Goal: Information Seeking & Learning: Learn about a topic

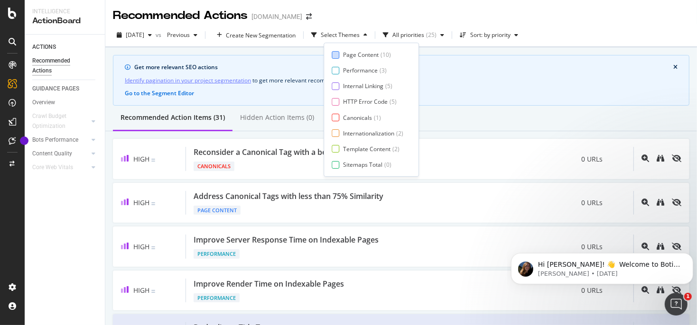
click at [365, 57] on div "Page Content" at bounding box center [361, 55] width 36 height 8
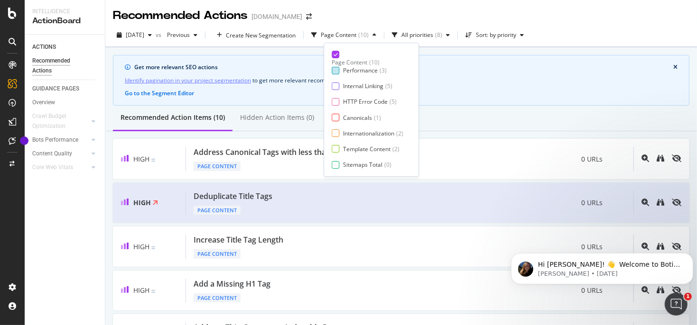
click at [351, 72] on div "Performance" at bounding box center [360, 70] width 35 height 8
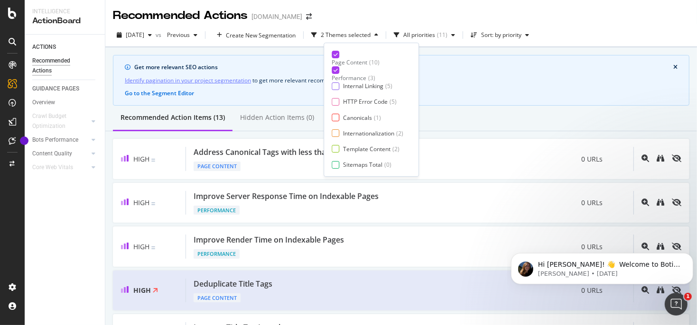
click at [351, 74] on div "Performance" at bounding box center [349, 78] width 35 height 8
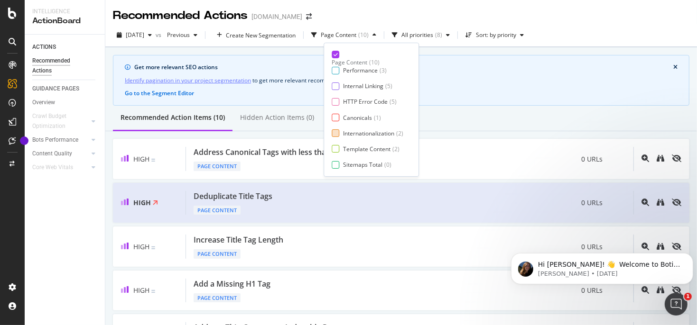
click at [354, 134] on div "Internationalization" at bounding box center [368, 133] width 51 height 8
drag, startPoint x: 354, startPoint y: 133, endPoint x: 359, endPoint y: 90, distance: 43.9
click at [354, 137] on div "Internationalization" at bounding box center [357, 141] width 51 height 8
click at [359, 86] on div "Internal Linking" at bounding box center [363, 86] width 40 height 8
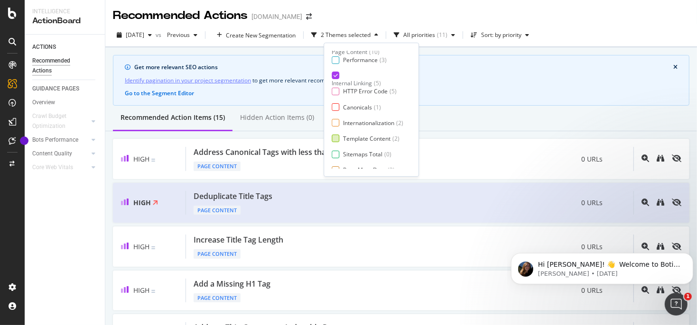
scroll to position [16, 0]
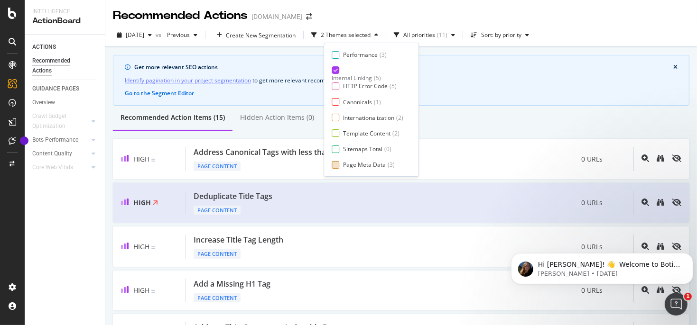
click at [360, 168] on div "Page Meta Data" at bounding box center [364, 165] width 43 height 8
click at [358, 134] on div "Template Content" at bounding box center [366, 133] width 47 height 8
click at [480, 120] on div "Recommended Action Items (20) Hidden Action Items (0)" at bounding box center [400, 119] width 591 height 26
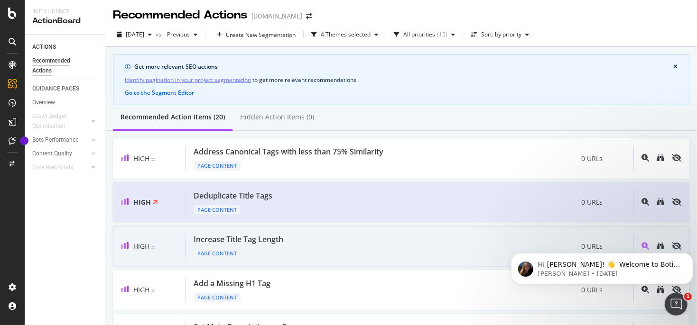
scroll to position [0, 0]
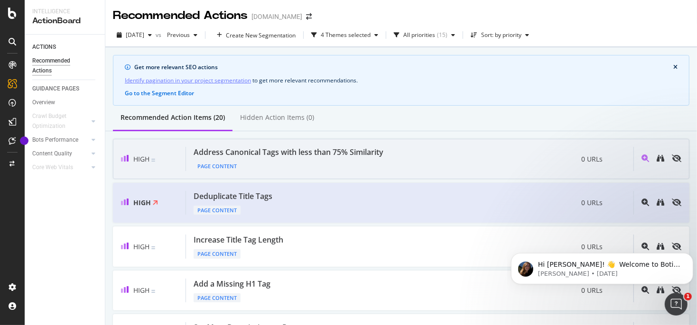
click at [327, 155] on div "Address Canonical Tags with less than 75% Similarity" at bounding box center [289, 152] width 190 height 11
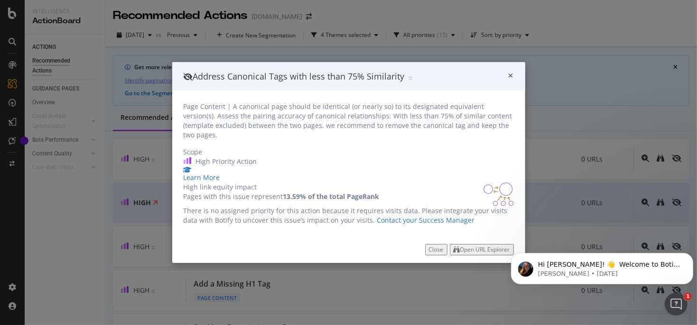
drag, startPoint x: 510, startPoint y: 42, endPoint x: 497, endPoint y: 67, distance: 28.4
click at [510, 69] on span "×" at bounding box center [511, 75] width 6 height 13
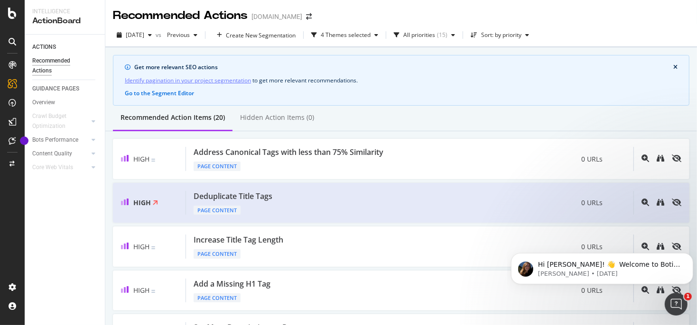
scroll to position [142, 0]
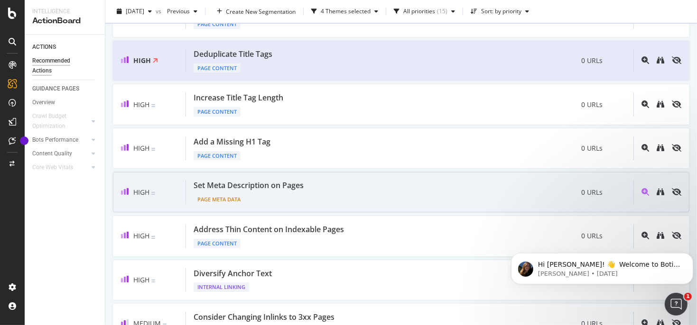
click at [243, 191] on div "Page Meta Data" at bounding box center [251, 197] width 114 height 13
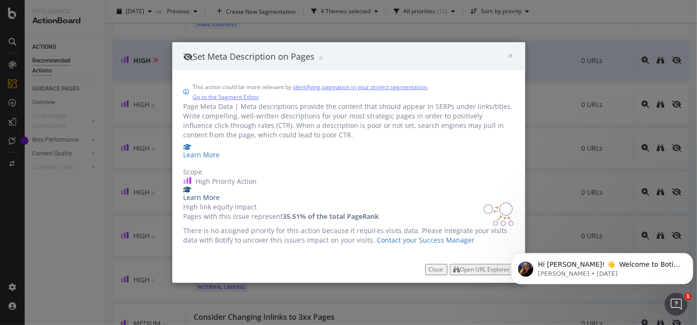
click at [305, 193] on div "Learn More" at bounding box center [349, 197] width 330 height 9
click at [513, 49] on span "×" at bounding box center [511, 55] width 6 height 13
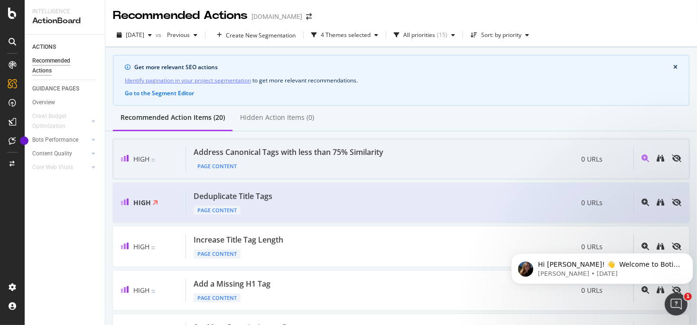
click at [297, 153] on div "Address Canonical Tags with less than 75% Similarity" at bounding box center [289, 152] width 190 height 11
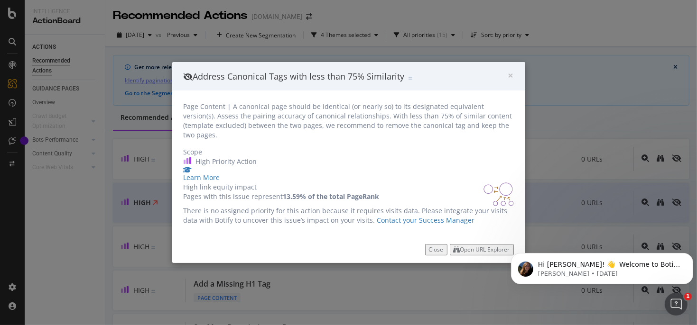
click at [517, 62] on div "× Close Address Canonical Tags with less than 75% Similarity" at bounding box center [348, 76] width 353 height 28
click at [506, 71] on div "Address Canonical Tags with less than 75% Similarity" at bounding box center [346, 77] width 324 height 12
click at [508, 69] on span "×" at bounding box center [511, 75] width 6 height 13
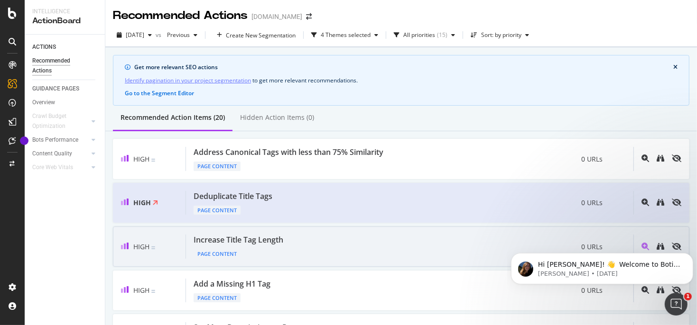
click at [296, 242] on div "Increase Title Tag Length Page Content 0 URLs" at bounding box center [409, 247] width 447 height 24
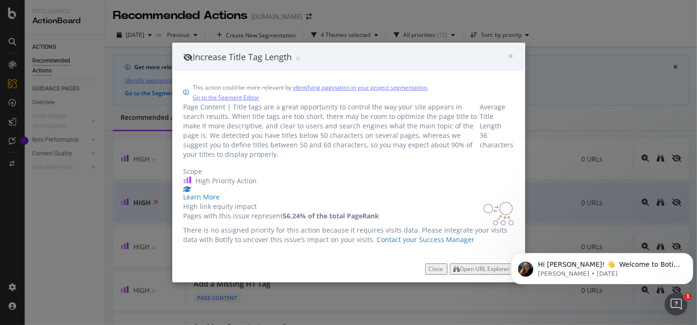
click at [506, 51] on div "Increase Title Tag Length" at bounding box center [346, 57] width 324 height 12
click at [511, 49] on span "×" at bounding box center [511, 55] width 6 height 13
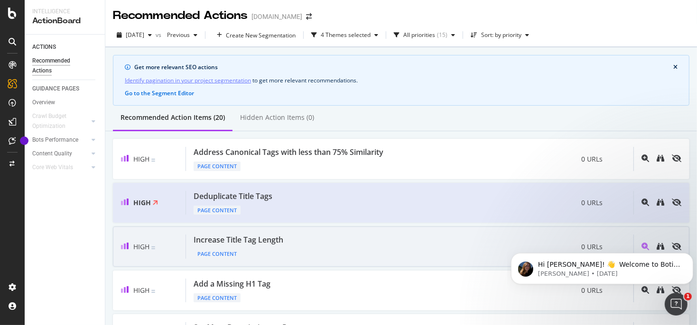
click at [276, 246] on div "Page Content" at bounding box center [240, 252] width 93 height 13
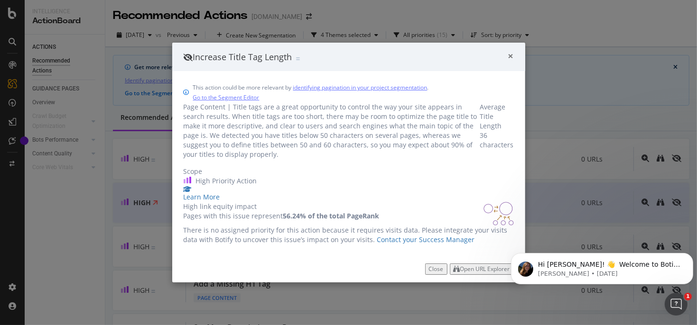
click at [511, 49] on span "×" at bounding box center [511, 55] width 6 height 13
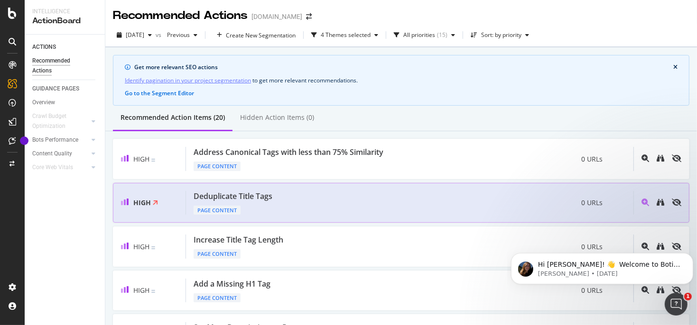
click at [304, 202] on div "Deduplicate Title Tags Page Content 0 URLs" at bounding box center [409, 203] width 447 height 24
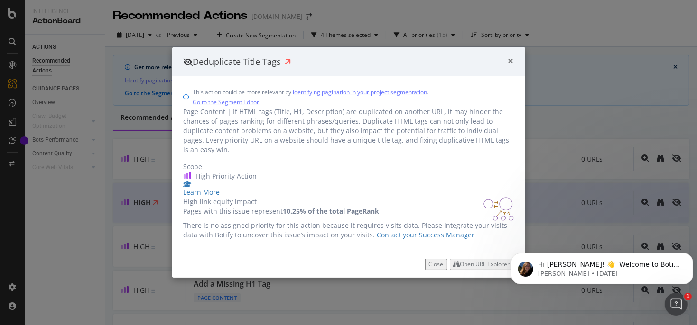
click at [512, 54] on span "×" at bounding box center [511, 60] width 6 height 13
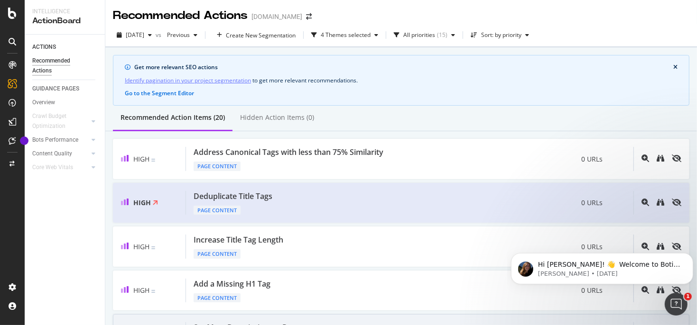
scroll to position [95, 0]
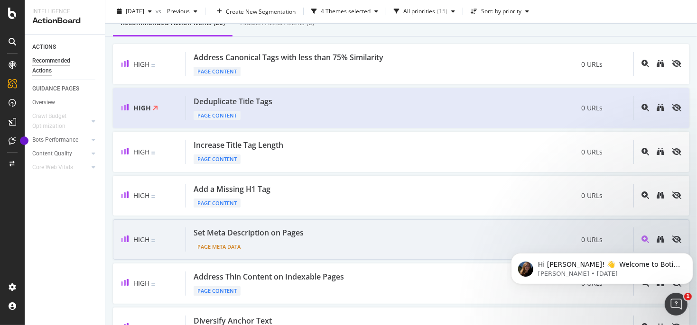
click at [290, 239] on div "Page Meta Data" at bounding box center [251, 245] width 114 height 13
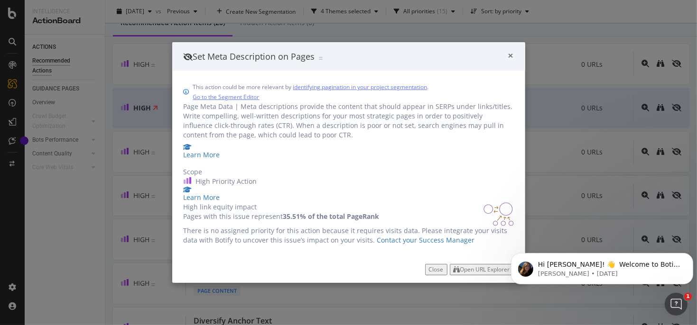
click at [510, 49] on span "×" at bounding box center [511, 55] width 6 height 13
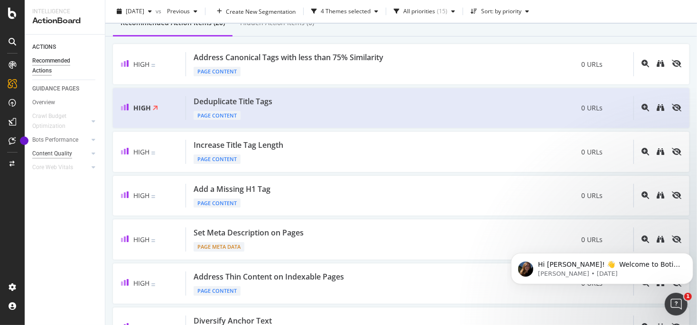
click at [55, 156] on div "Content Quality" at bounding box center [52, 154] width 40 height 10
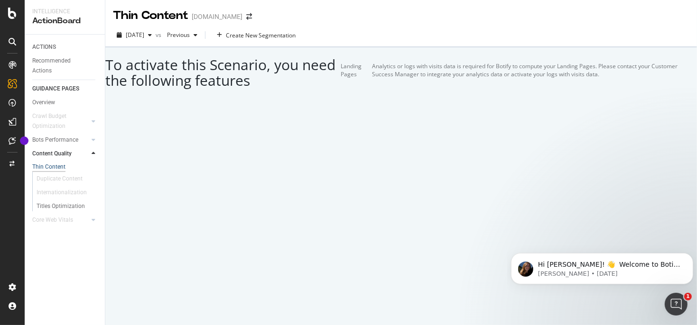
click at [52, 166] on div "Thin Content" at bounding box center [48, 167] width 33 height 8
click at [77, 208] on div "Titles Optimization" at bounding box center [61, 207] width 48 height 10
